Goal: Information Seeking & Learning: Learn about a topic

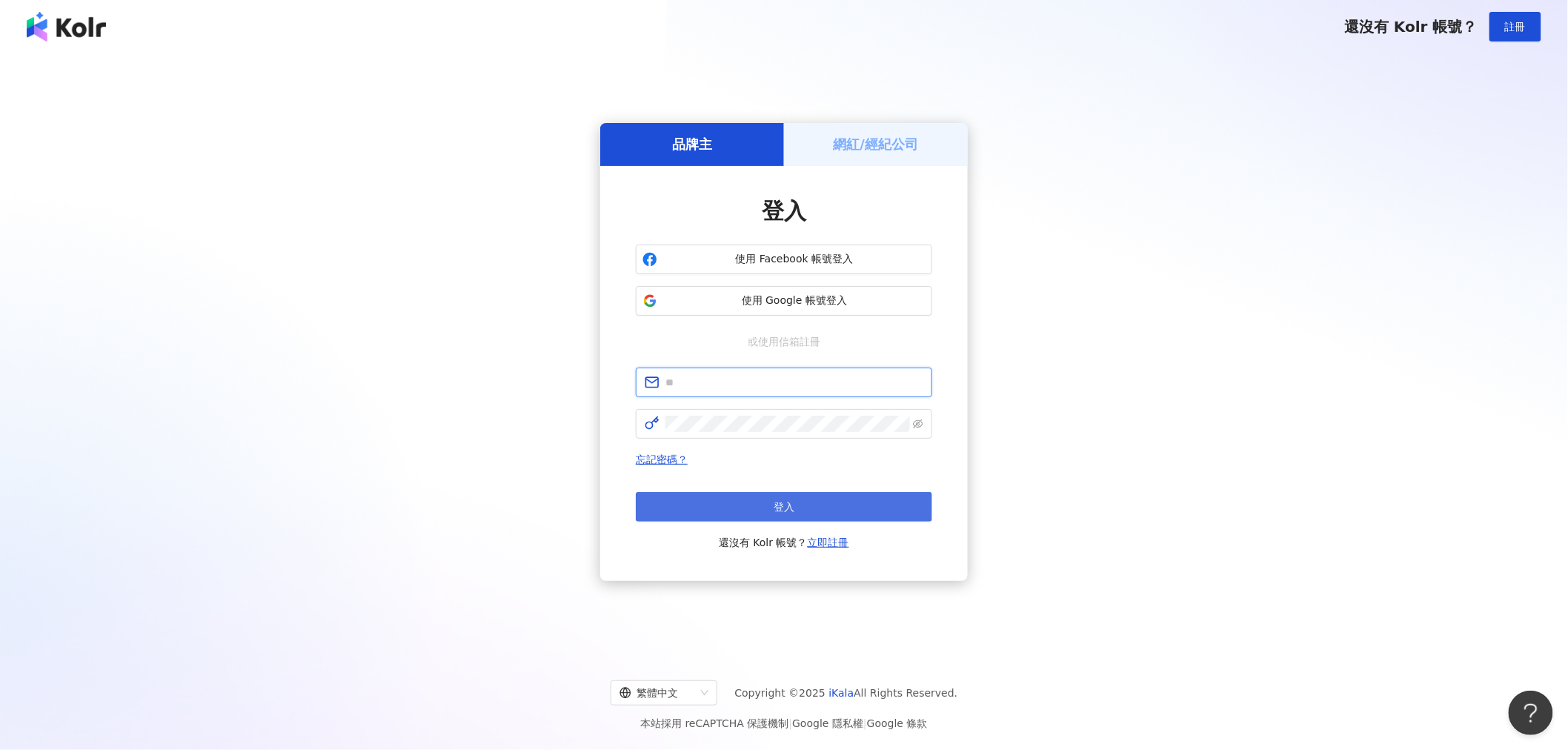
type input "**********"
click at [811, 498] on button "登入" at bounding box center [784, 507] width 297 height 30
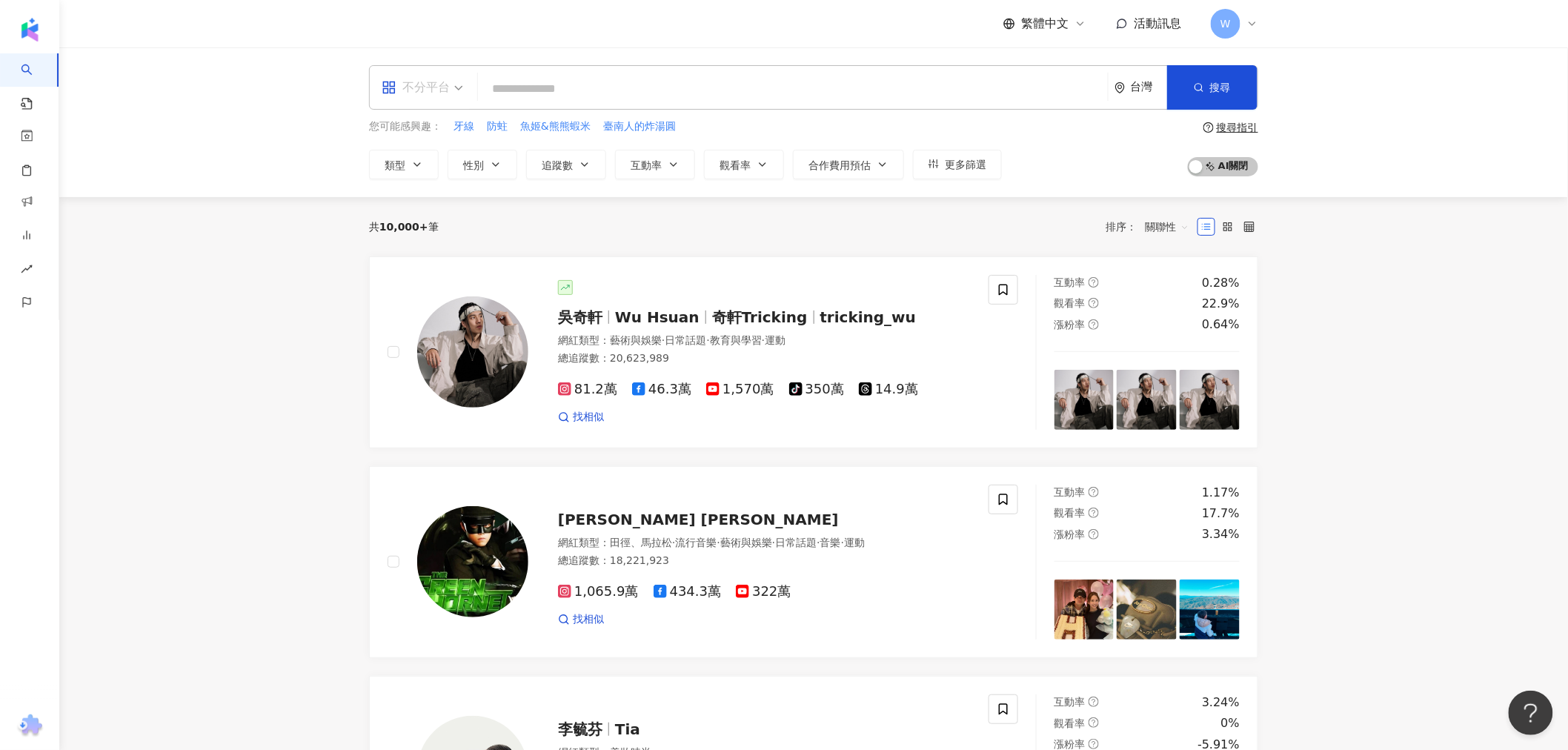
click at [458, 84] on span "不分平台" at bounding box center [422, 87] width 81 height 24
click at [456, 165] on div "Instagram" at bounding box center [428, 156] width 101 height 28
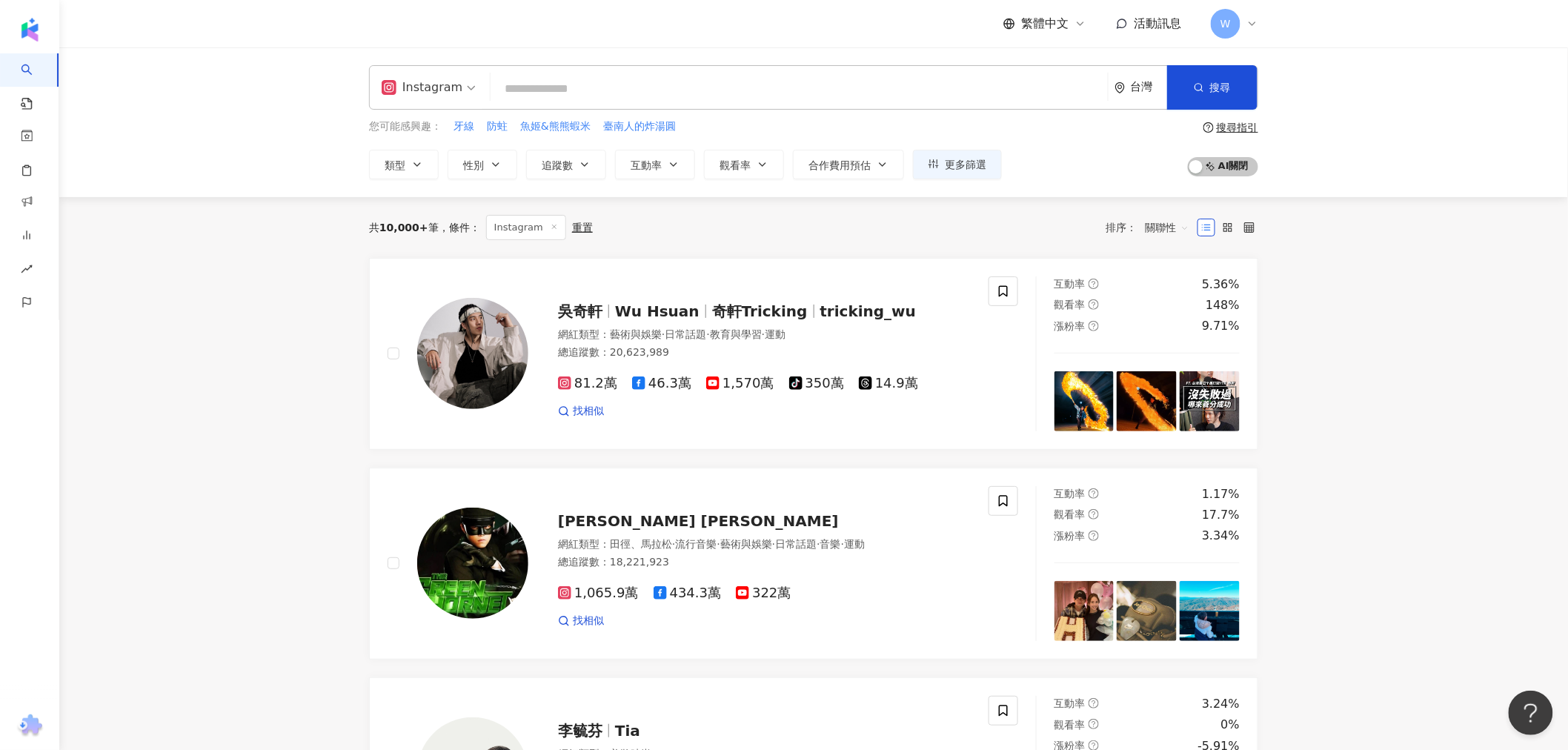
click at [599, 94] on input "search" at bounding box center [799, 89] width 606 height 29
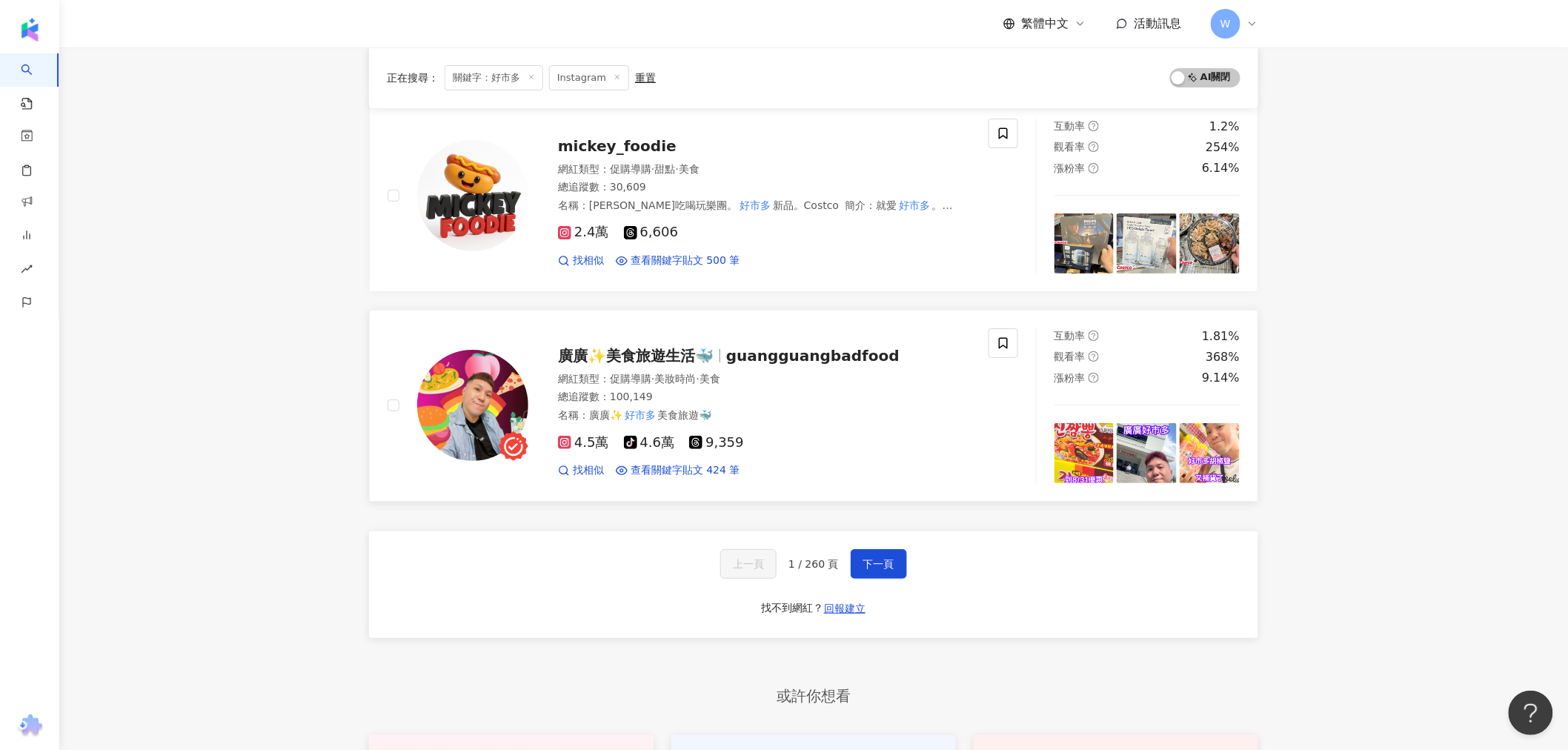
scroll to position [2305, 0]
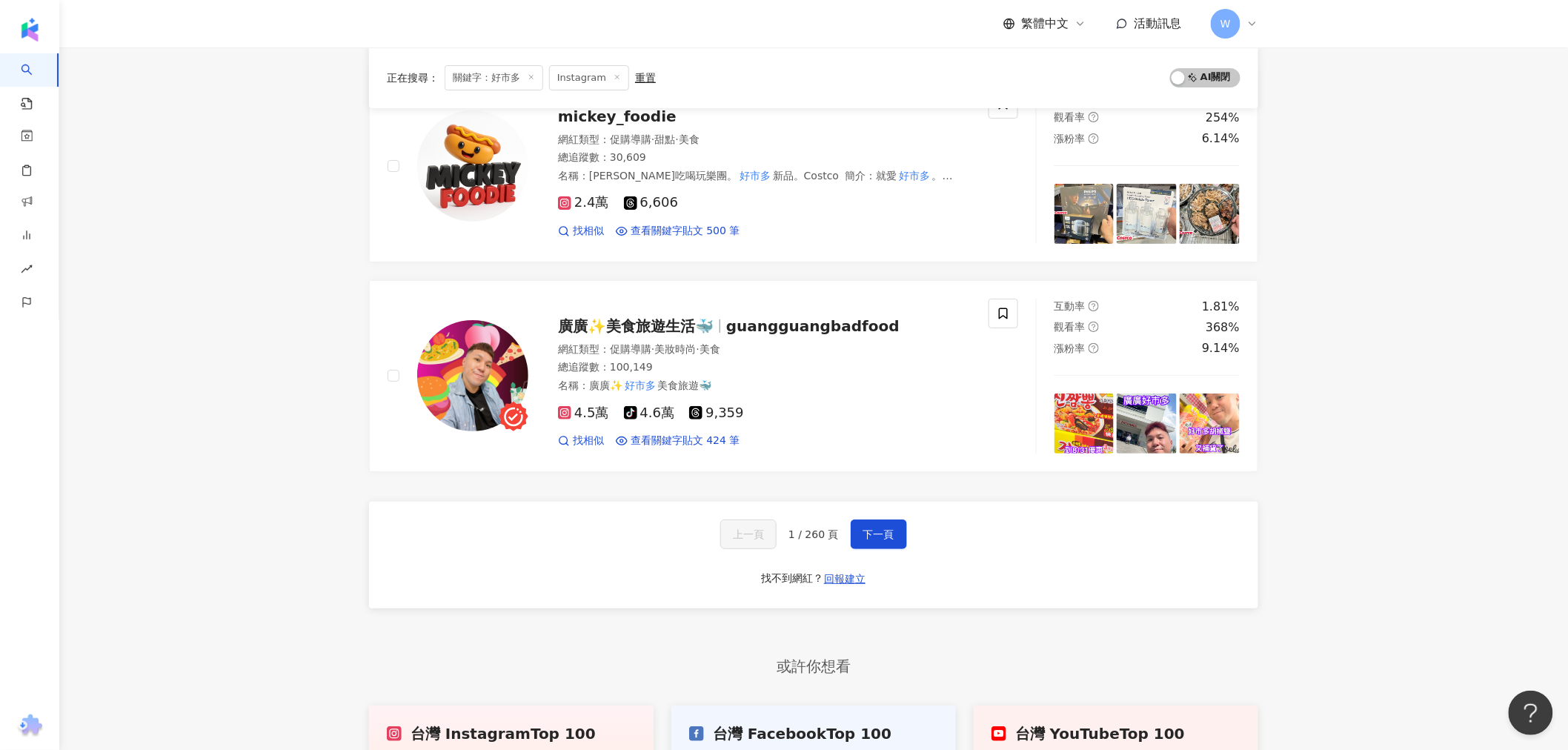
type input "***"
click at [844, 530] on div "上一頁 1 / 260 頁 下一頁" at bounding box center [814, 533] width 187 height 30
click at [854, 529] on button "下一頁" at bounding box center [879, 533] width 56 height 30
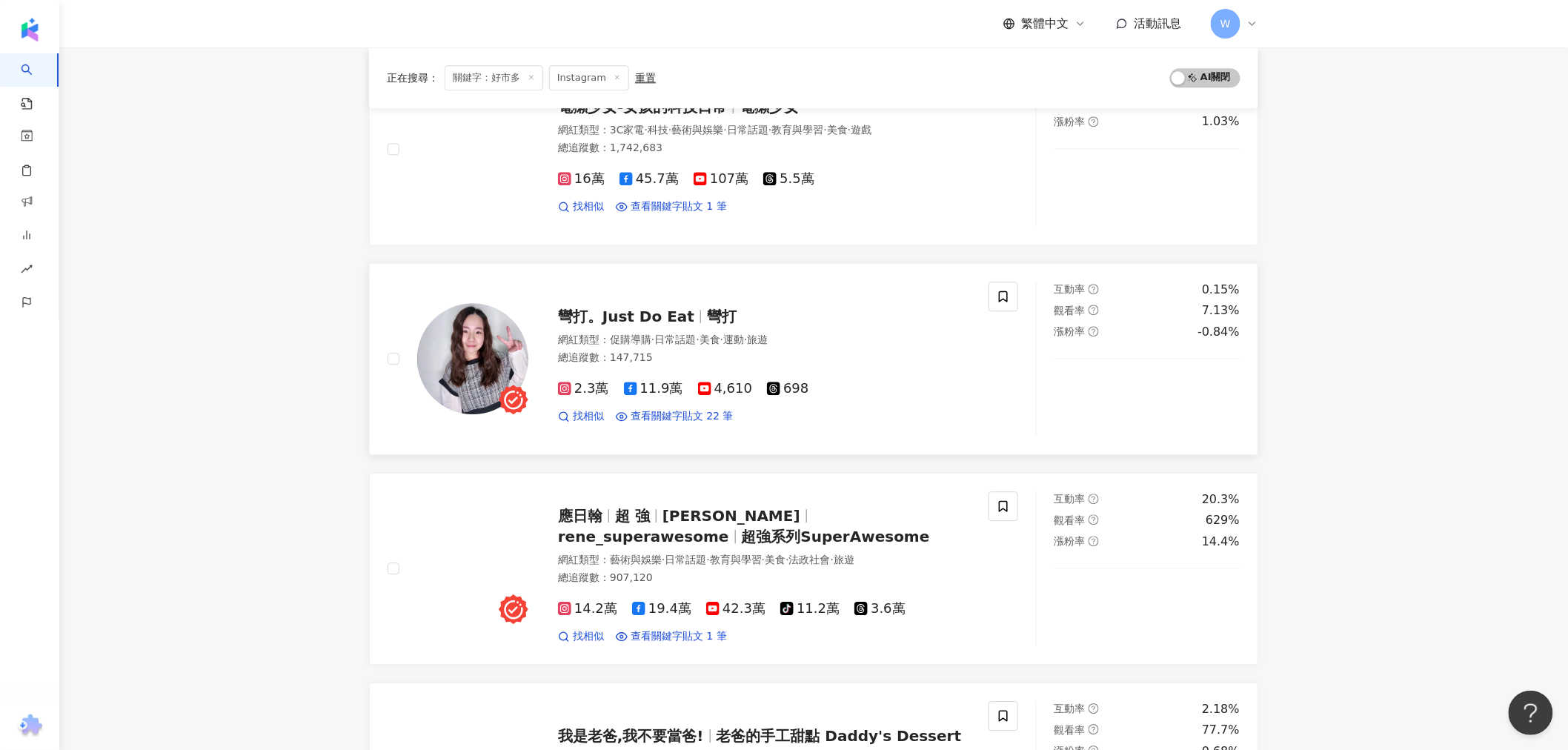
scroll to position [1472, 0]
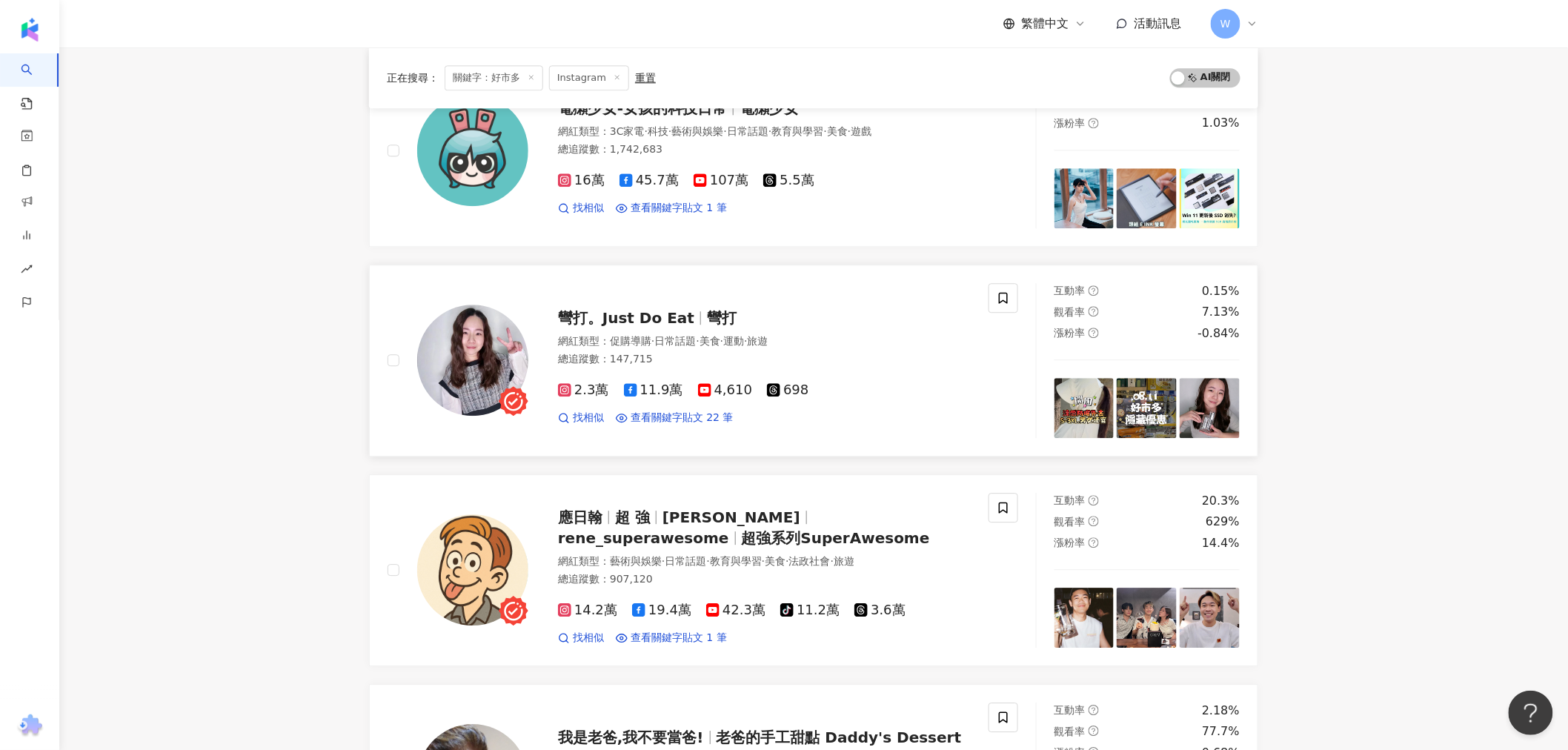
click at [656, 317] on span "彎打。Just Do Eat" at bounding box center [626, 318] width 136 height 18
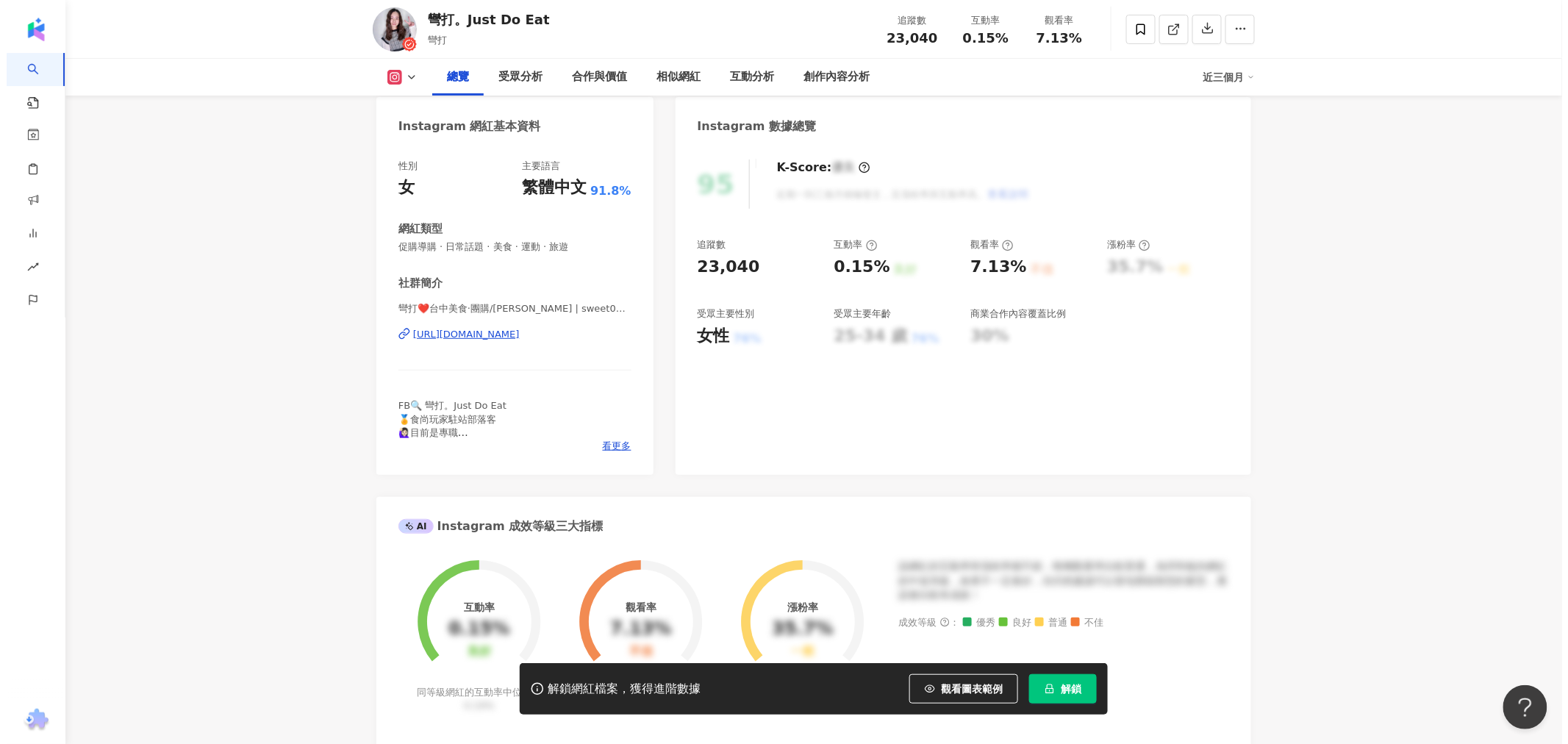
scroll to position [81, 0]
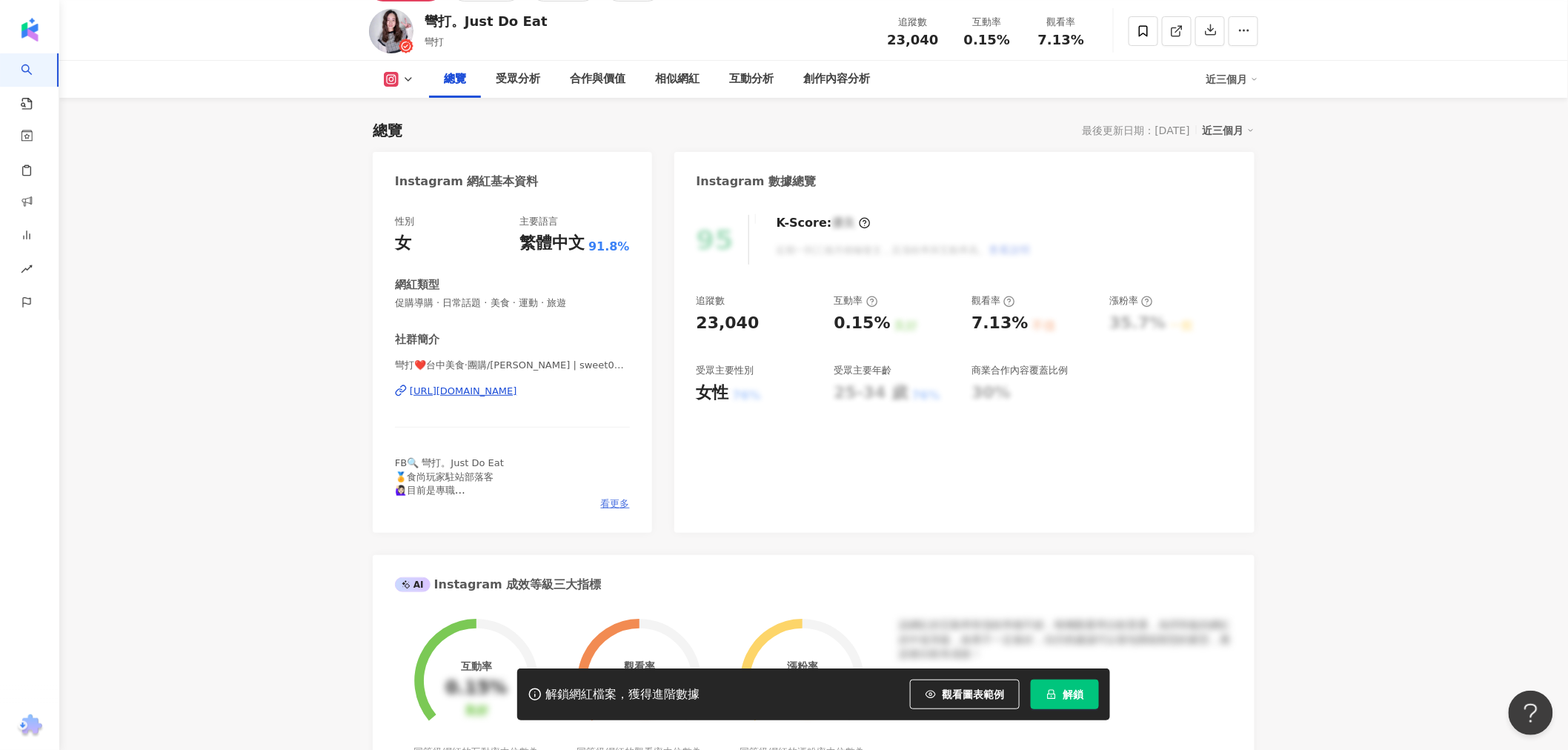
click at [620, 498] on span "看更多" at bounding box center [616, 504] width 29 height 13
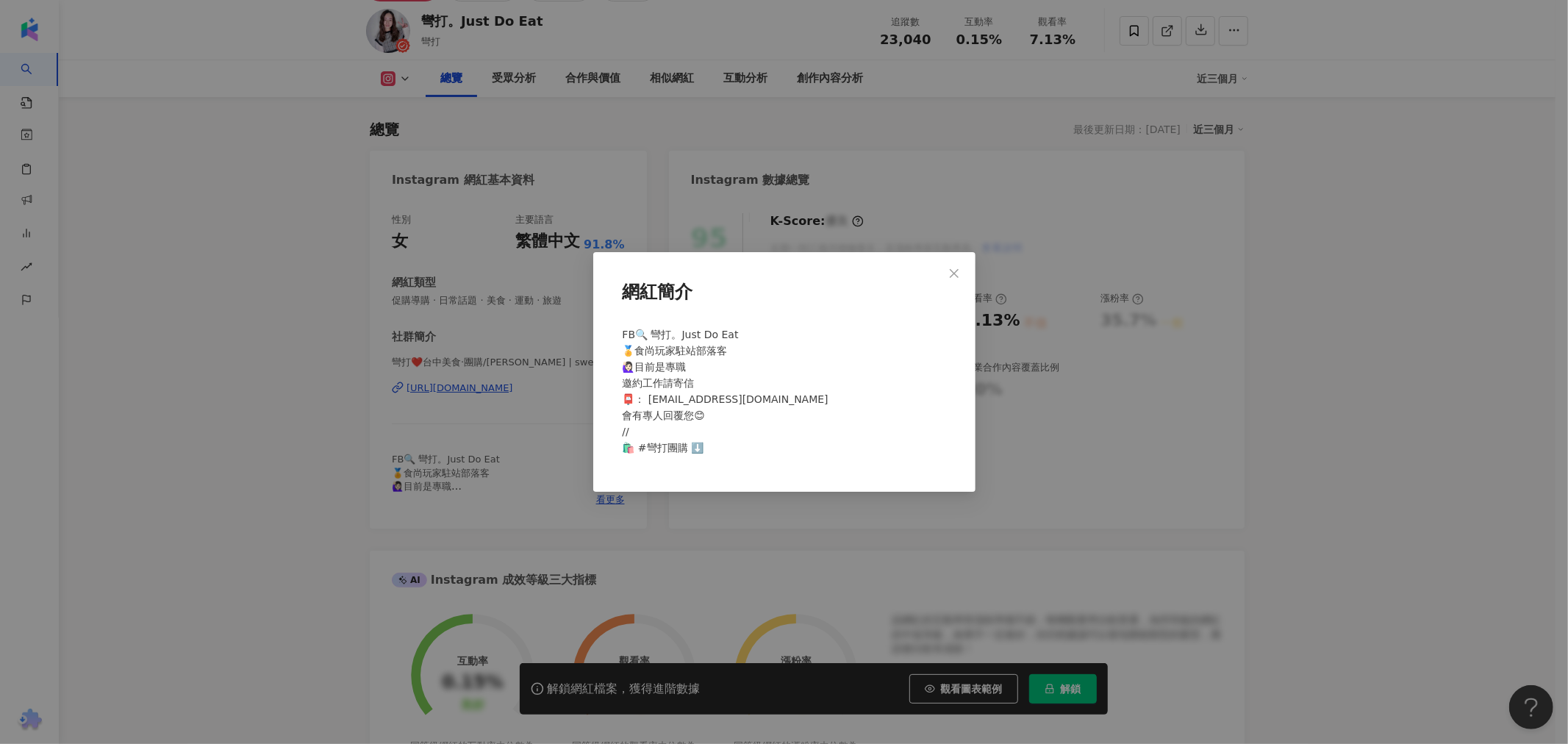
click at [1285, 361] on div "網紅簡介 FB🔍 彎打。Just Do Eat 🏅食尚玩家駐站部落客 🙋🏻‍♀️目前是專職 邀約工作請寄信 📮： s9832124@gmail.com 會有專…" at bounding box center [784, 372] width 1568 height 744
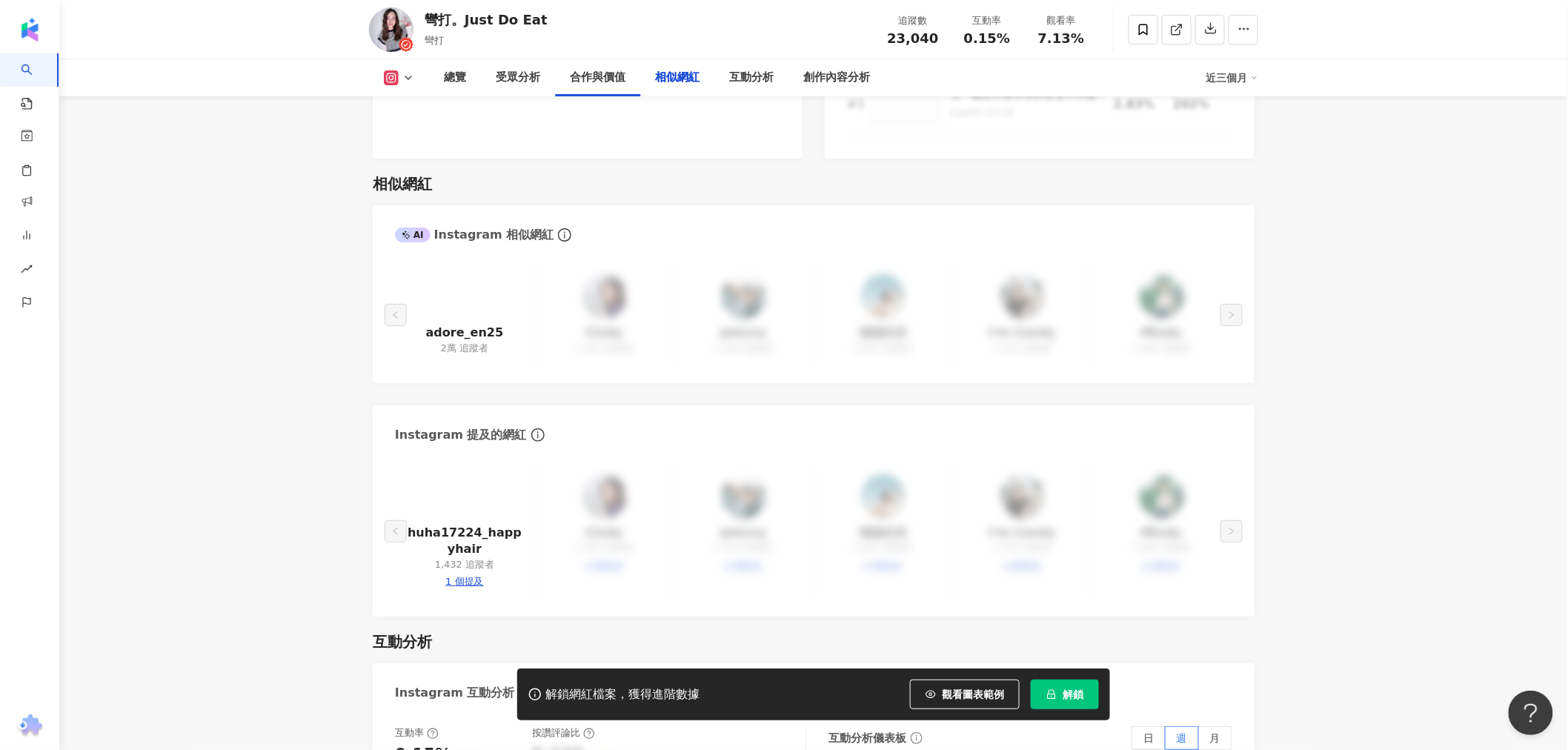
scroll to position [2635, 0]
